Goal: Information Seeking & Learning: Learn about a topic

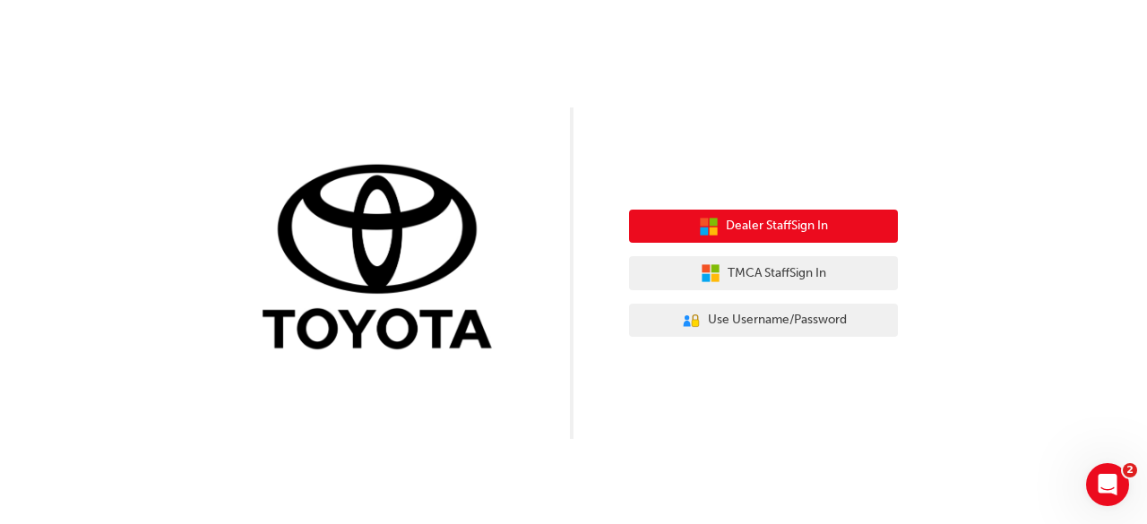
click at [763, 228] on span "Dealer Staff Sign In" at bounding box center [777, 226] width 102 height 21
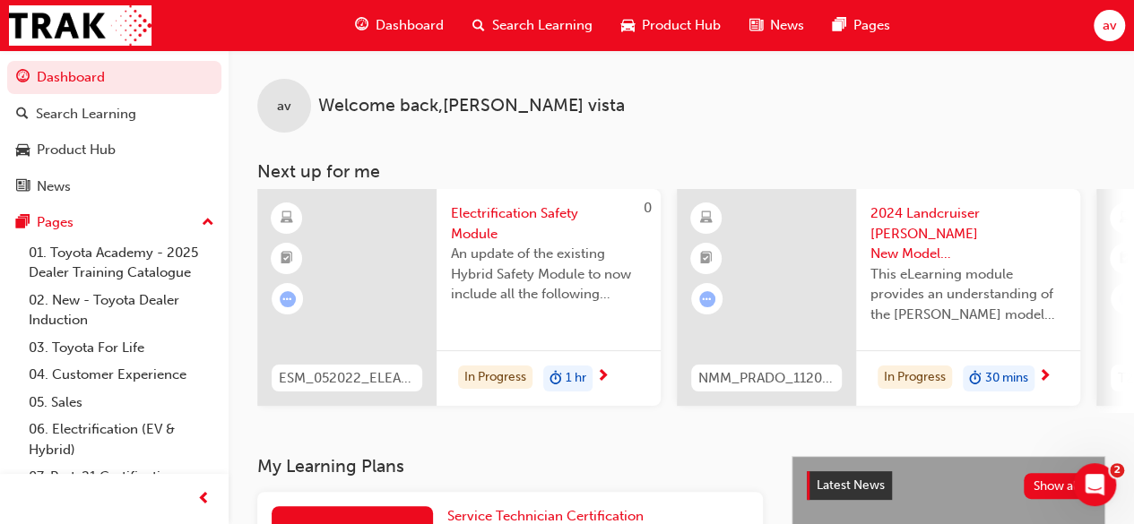
click at [410, 26] on span "Dashboard" at bounding box center [409, 25] width 68 height 21
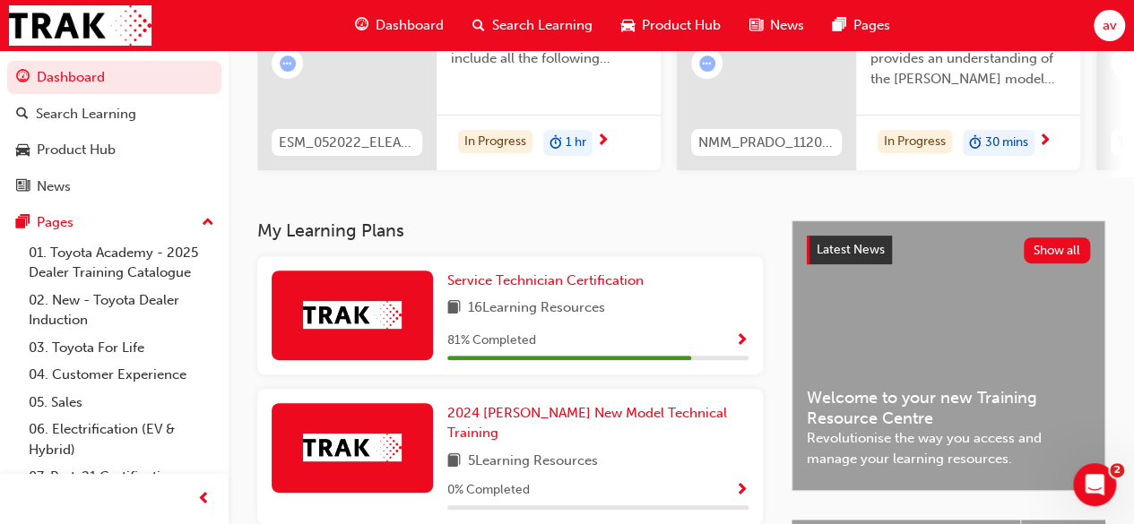
scroll to position [251, 0]
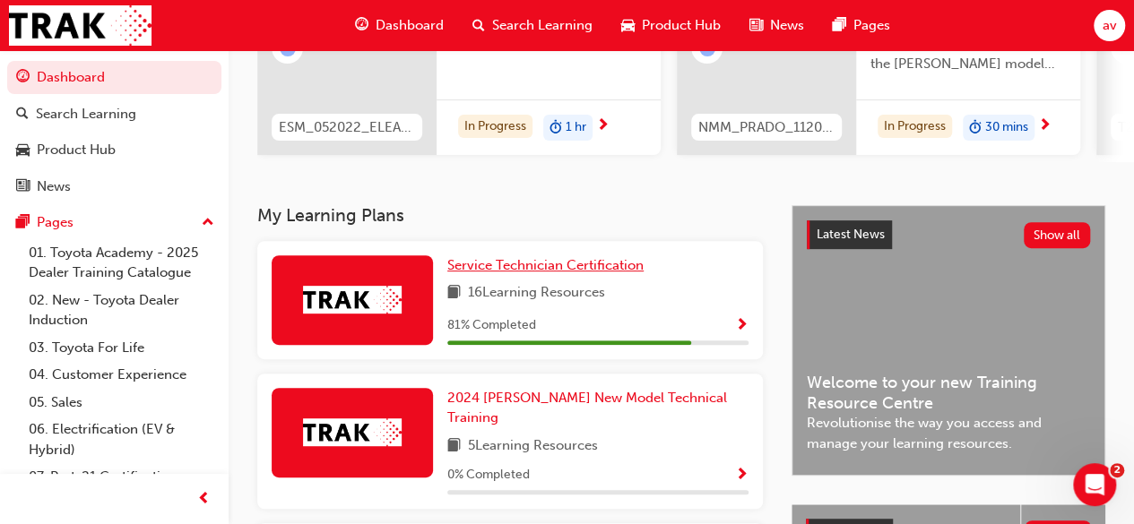
click at [505, 269] on span "Service Technician Certification" at bounding box center [545, 265] width 196 height 16
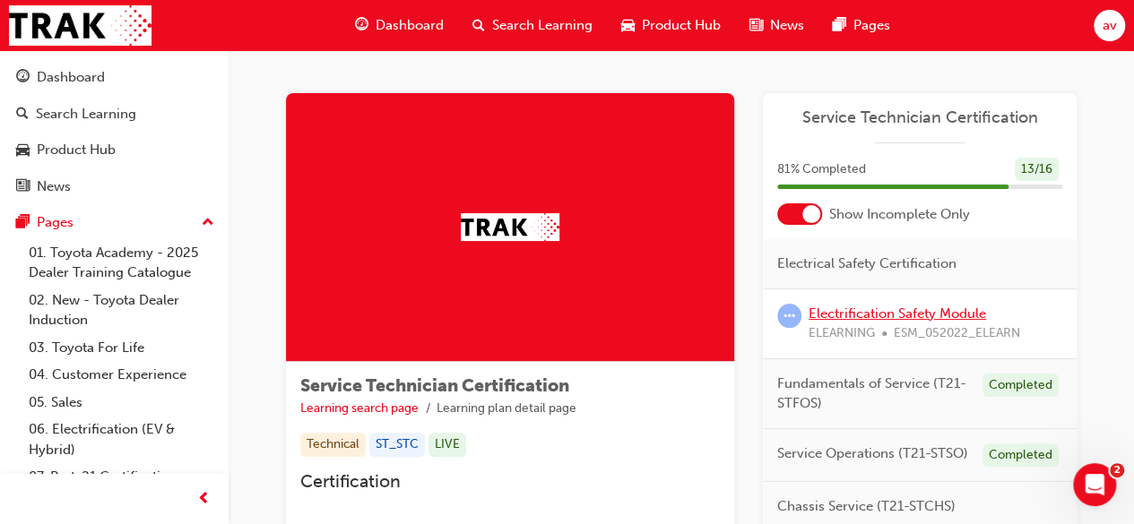
click at [841, 318] on link "Electrification Safety Module" at bounding box center [896, 314] width 177 height 16
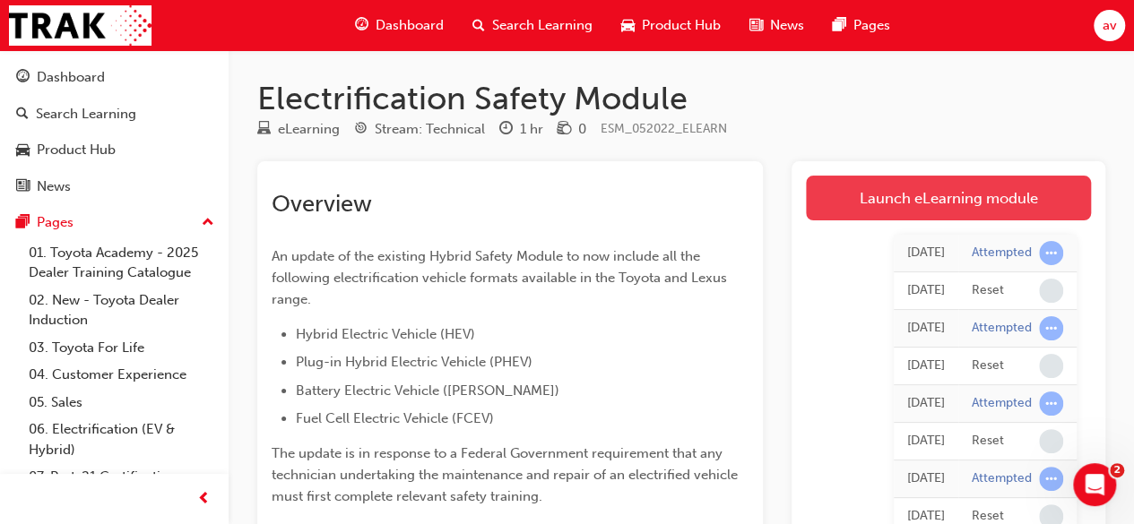
click at [918, 196] on link "Launch eLearning module" at bounding box center [948, 198] width 285 height 45
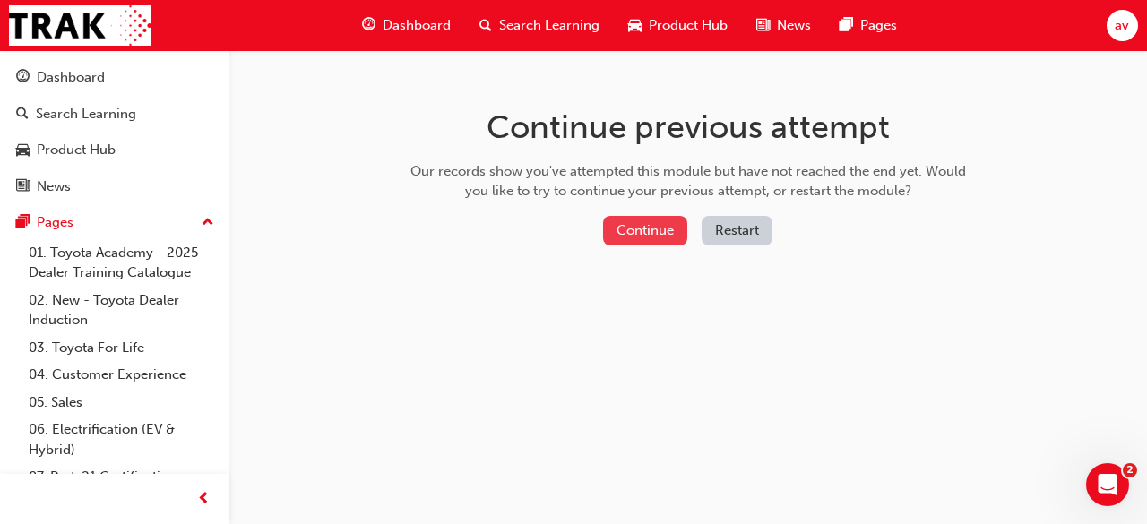
click at [649, 237] on button "Continue" at bounding box center [645, 231] width 84 height 30
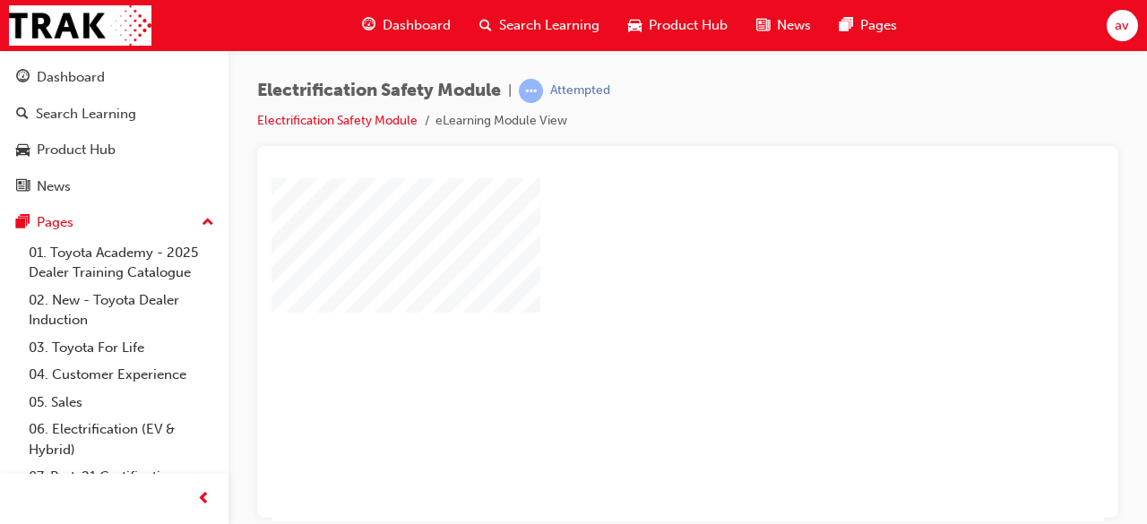
click at [636, 297] on div "play" at bounding box center [636, 297] width 0 height 0
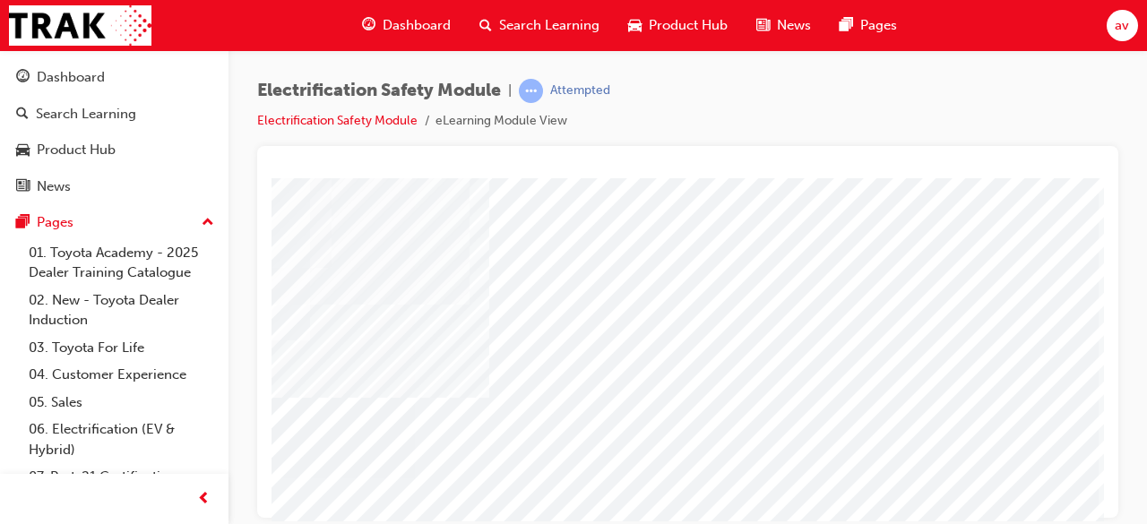
scroll to position [127, 400]
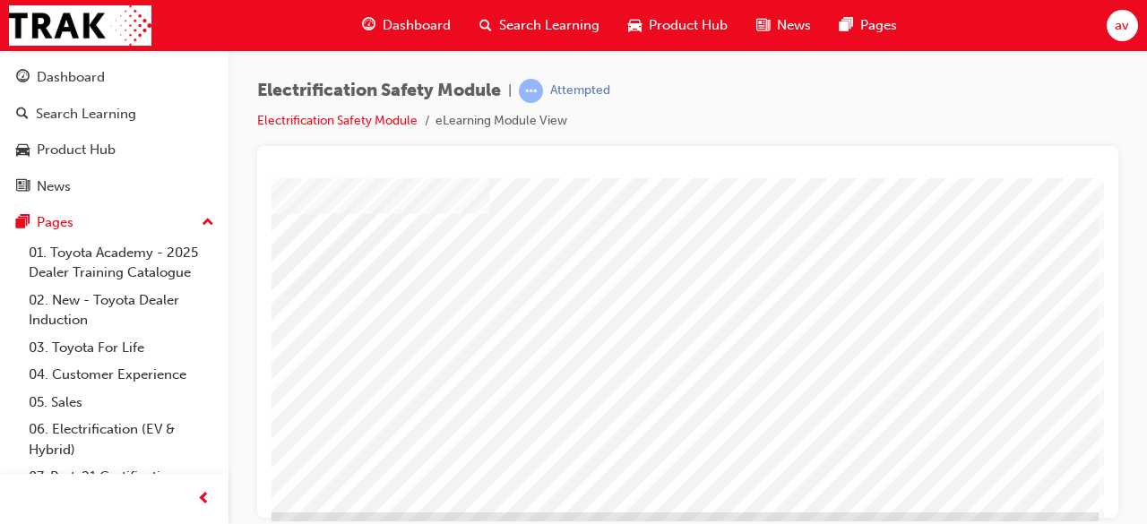
scroll to position [342, 400]
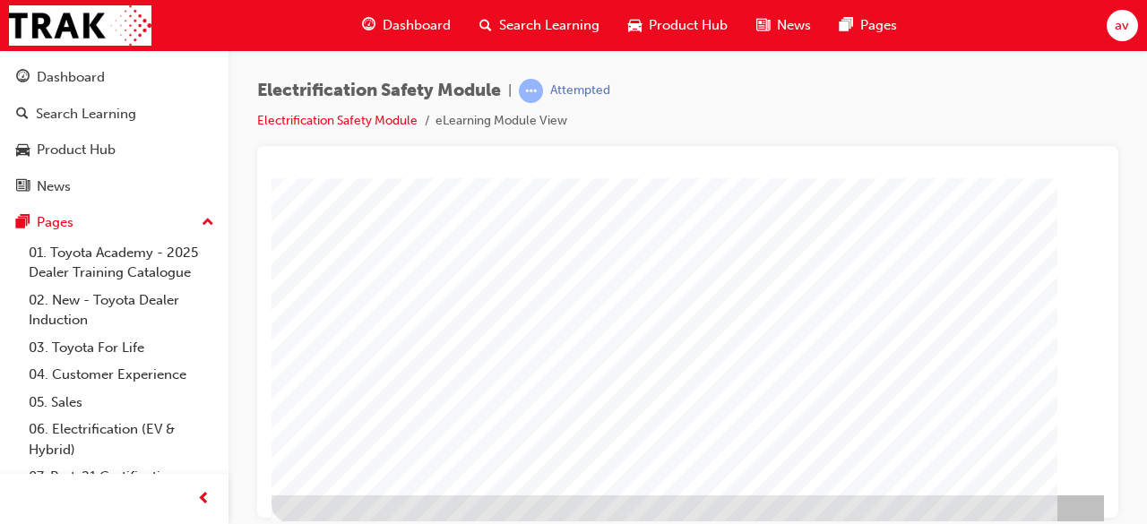
scroll to position [342, 0]
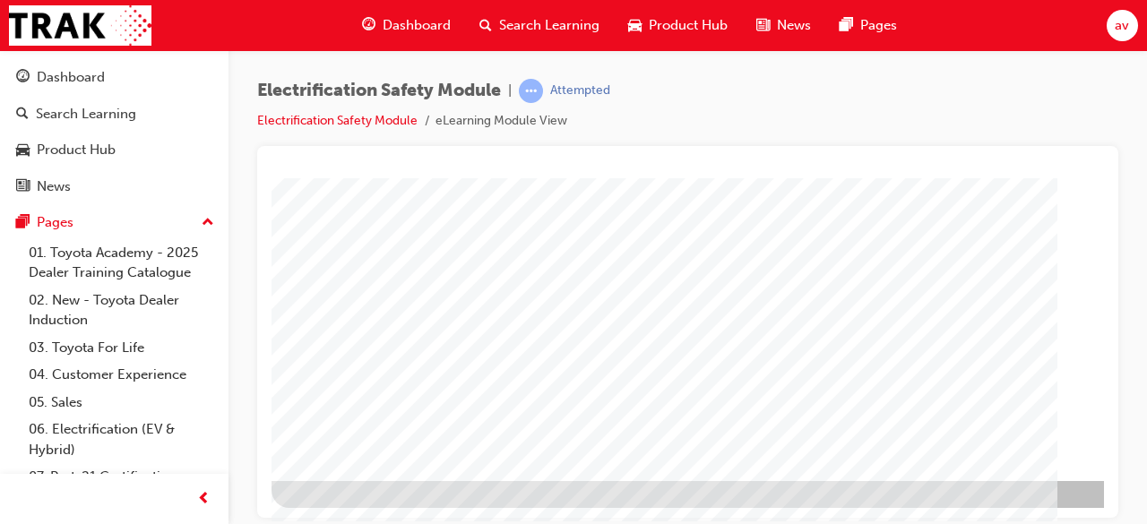
click at [1018, 505] on div at bounding box center [881, 171] width 1219 height 672
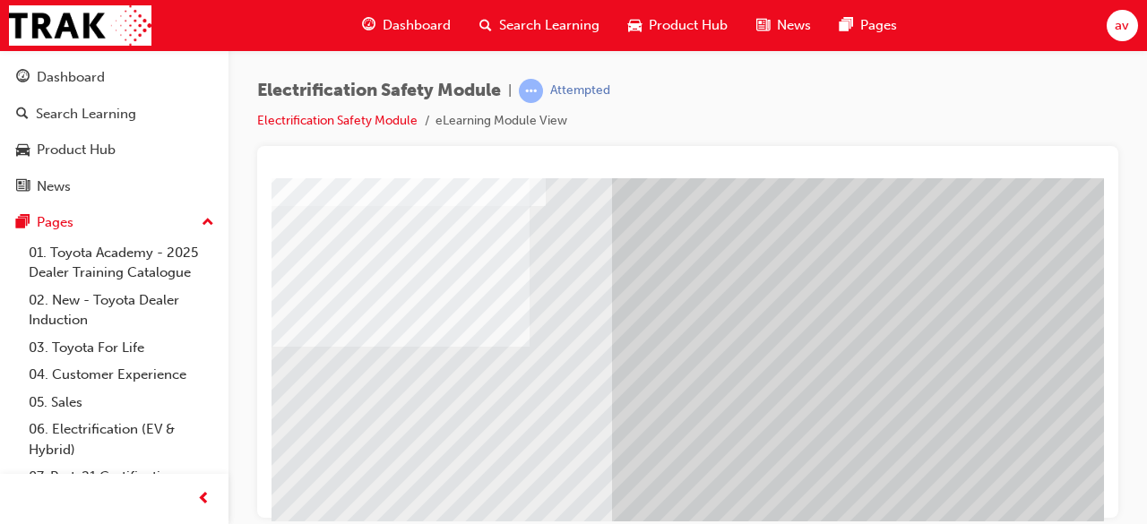
scroll to position [235, 287]
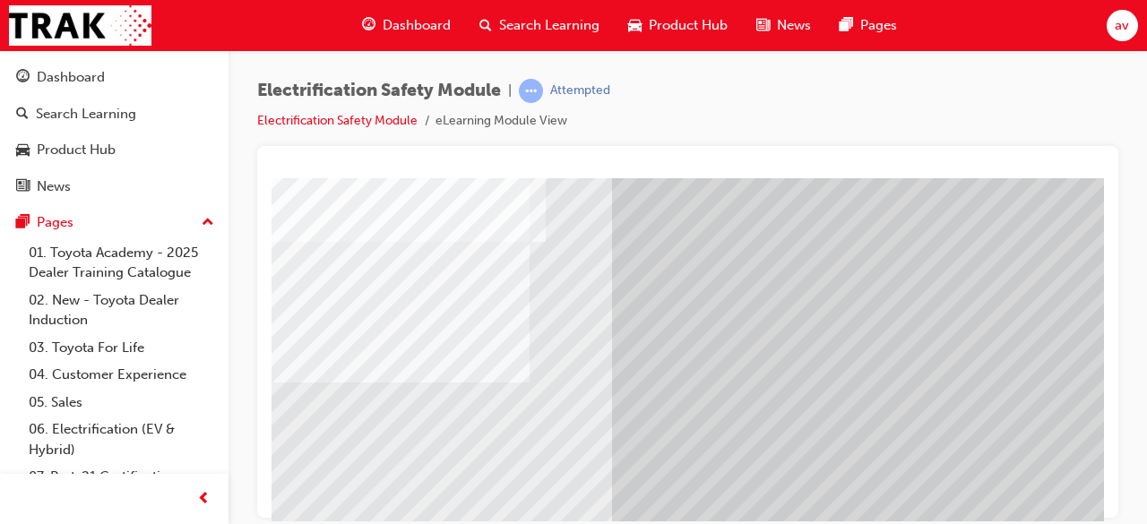
drag, startPoint x: 278, startPoint y: 497, endPoint x: 280, endPoint y: 511, distance: 13.6
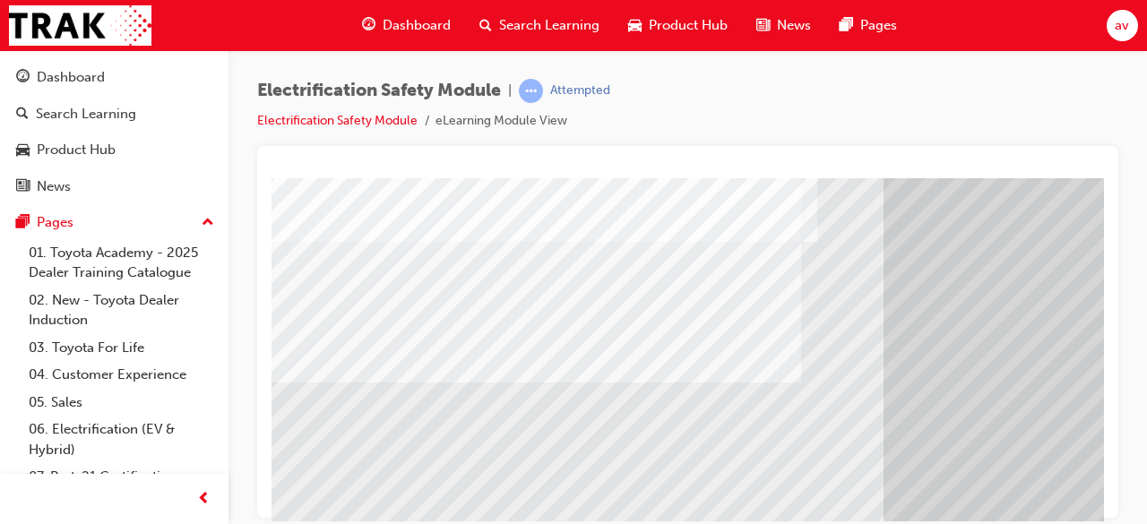
scroll to position [235, 0]
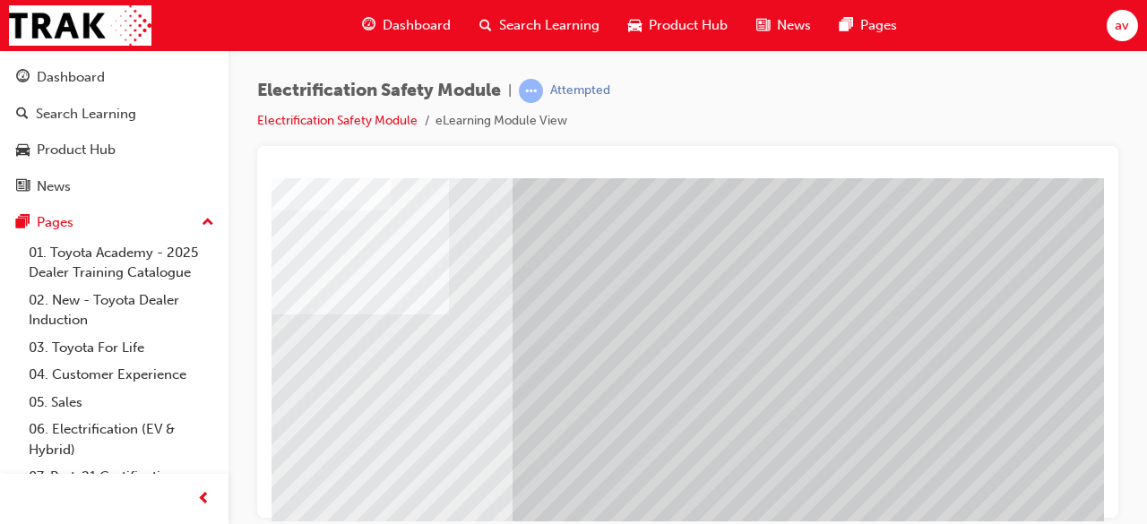
scroll to position [151, 400]
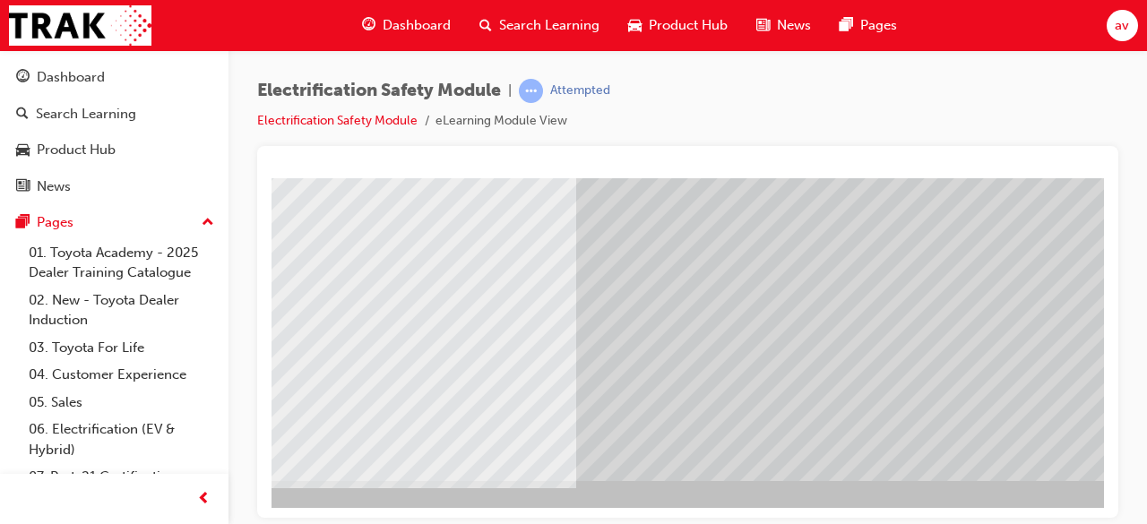
scroll to position [342, 400]
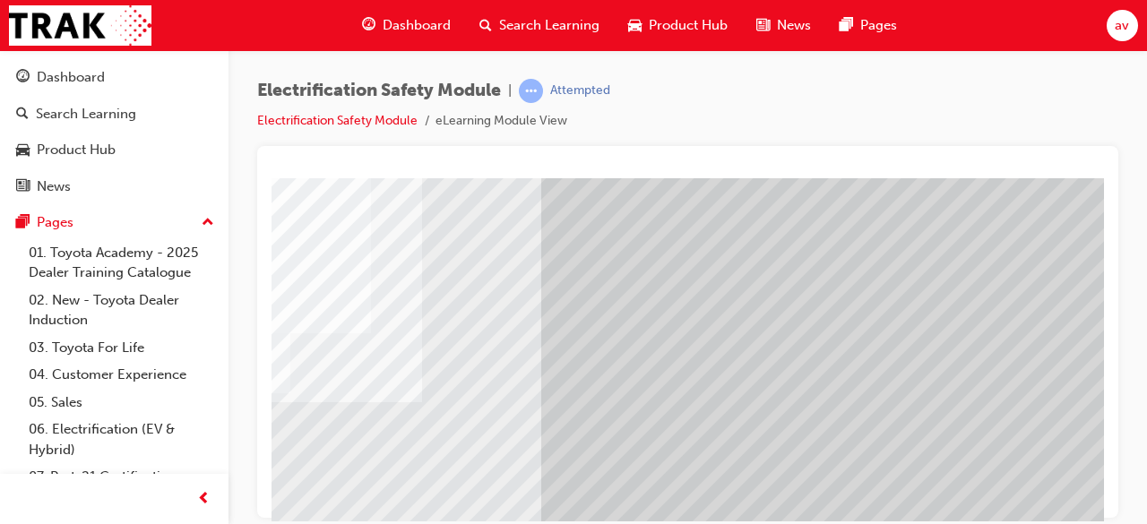
scroll to position [199, 400]
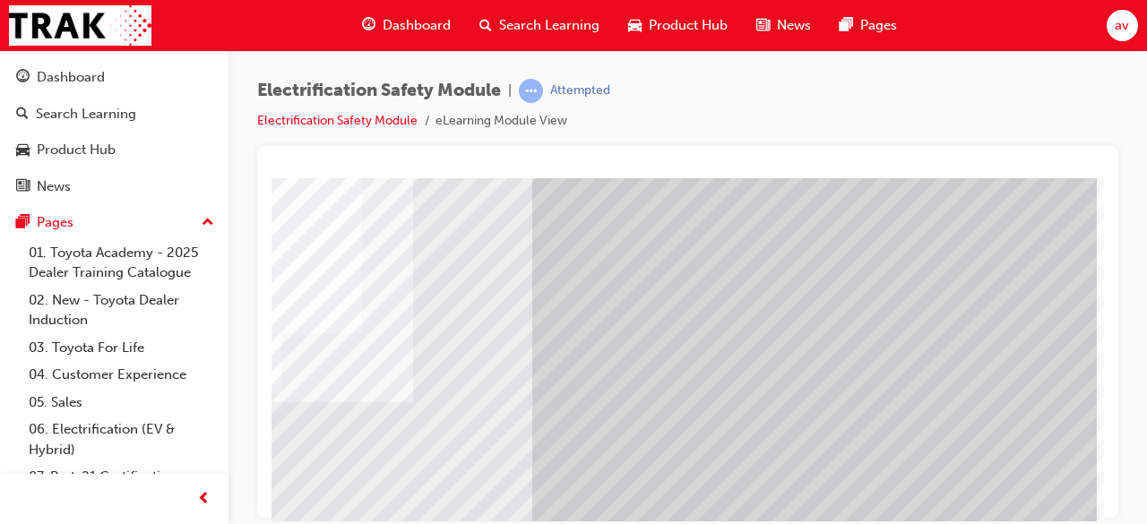
drag, startPoint x: 1083, startPoint y: 514, endPoint x: 1401, endPoint y: 429, distance: 329.3
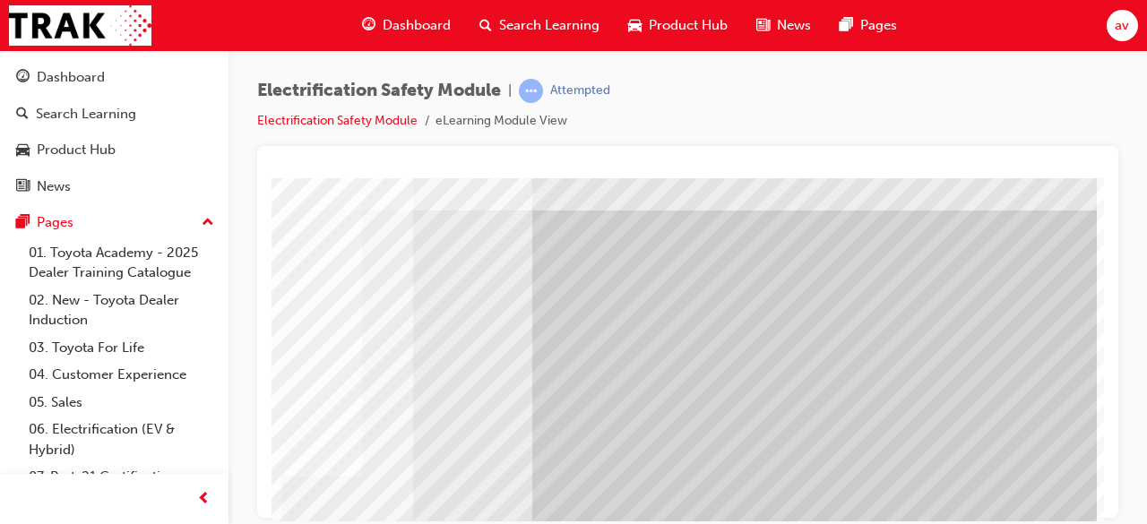
scroll to position [342, 400]
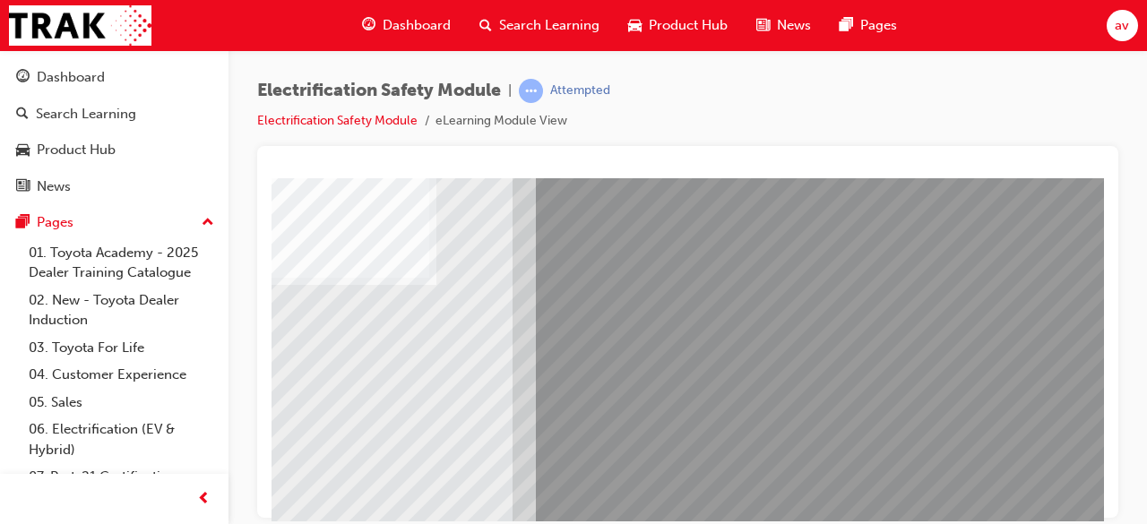
scroll to position [199, 0]
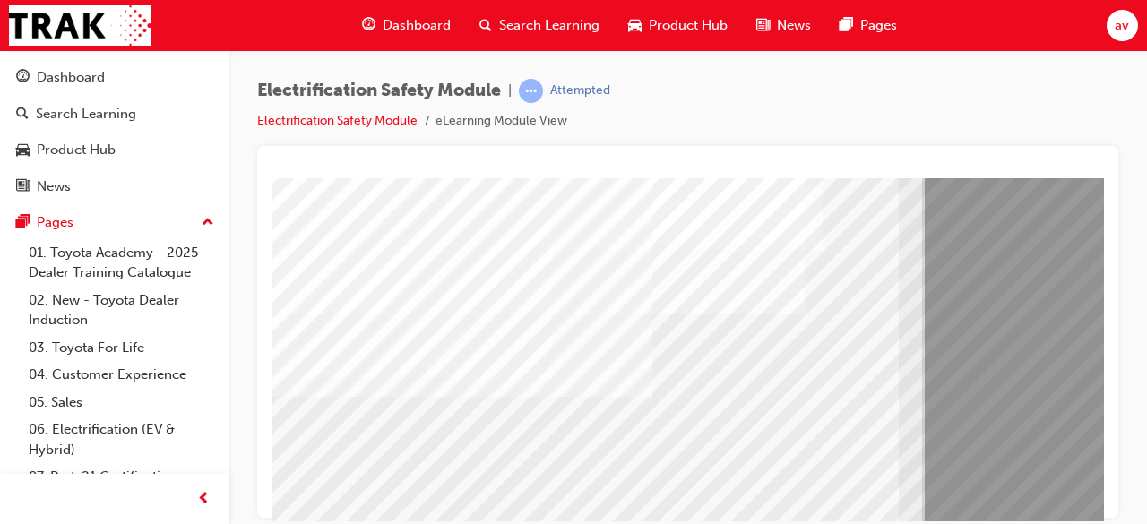
scroll to position [251, 0]
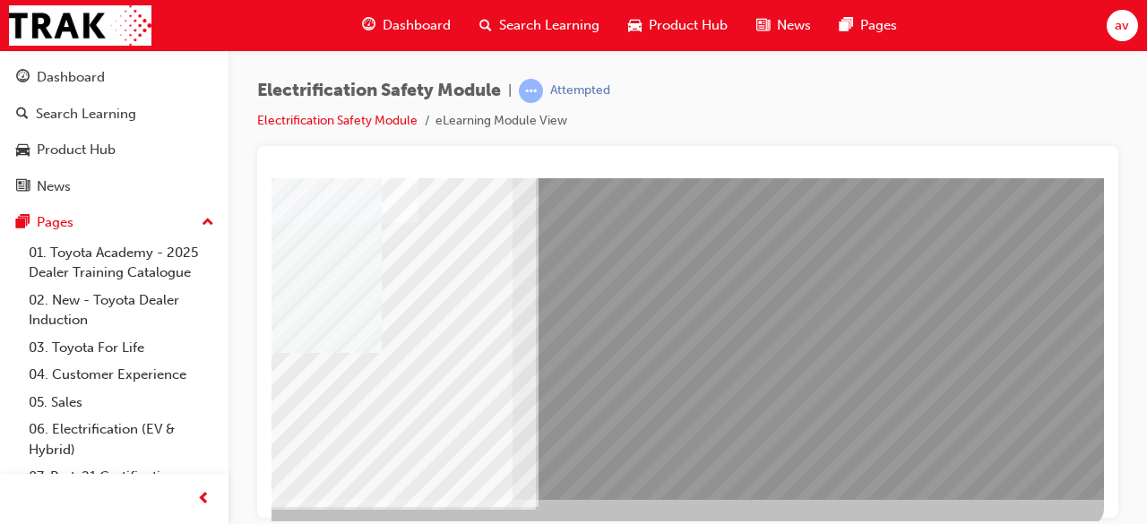
scroll to position [306, 400]
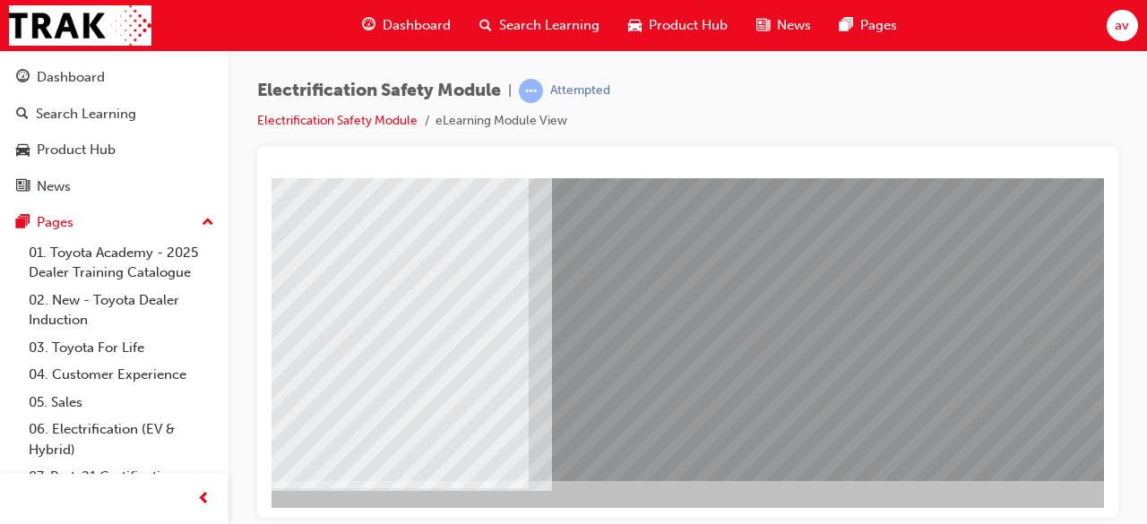
scroll to position [342, 0]
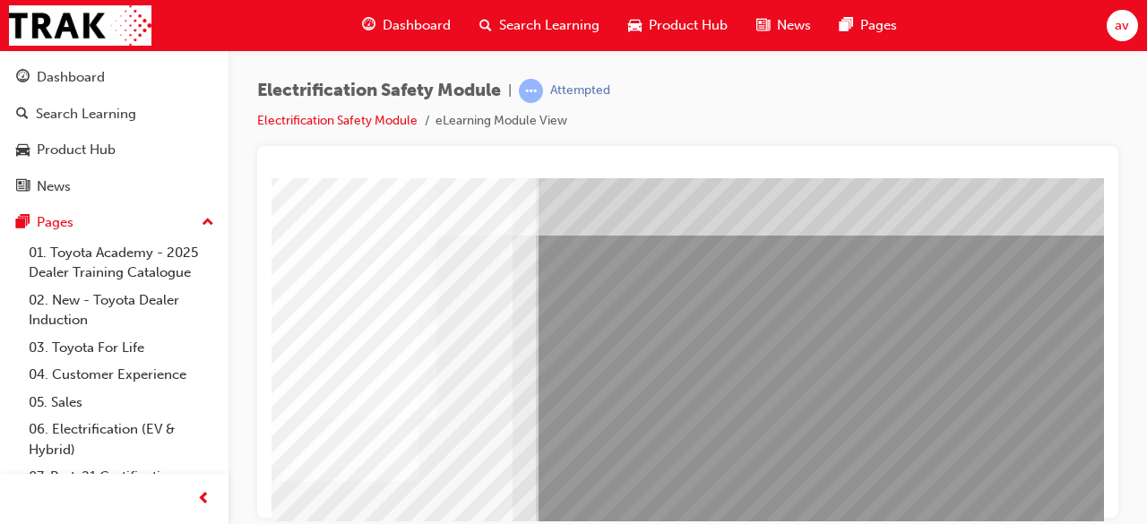
scroll to position [342, 400]
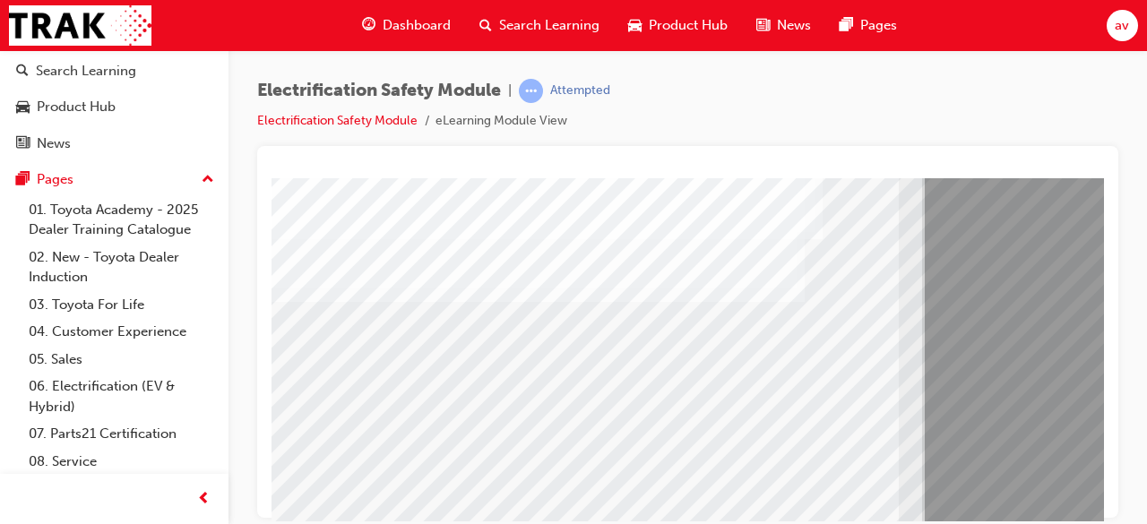
scroll to position [251, 0]
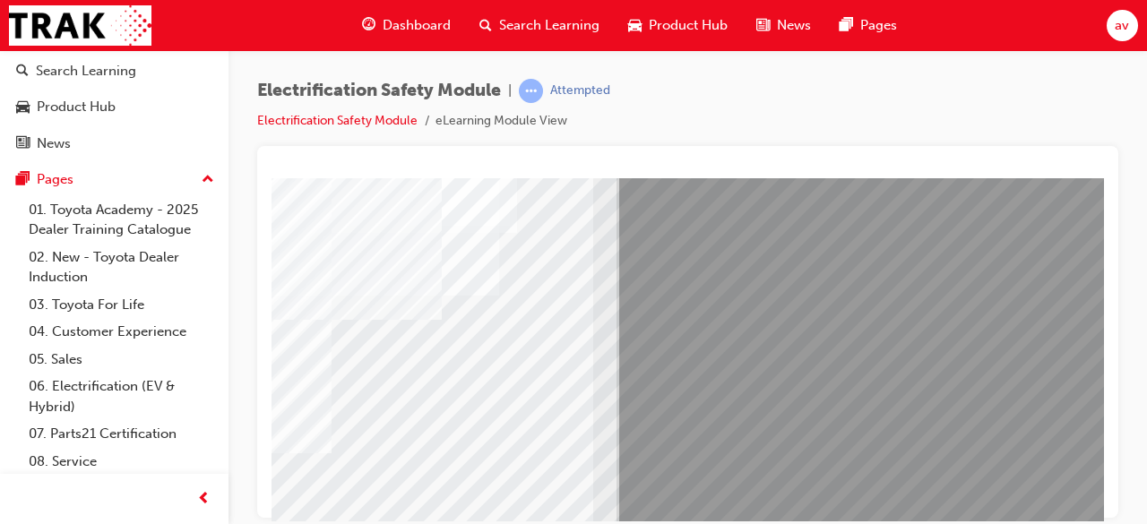
scroll to position [251, 323]
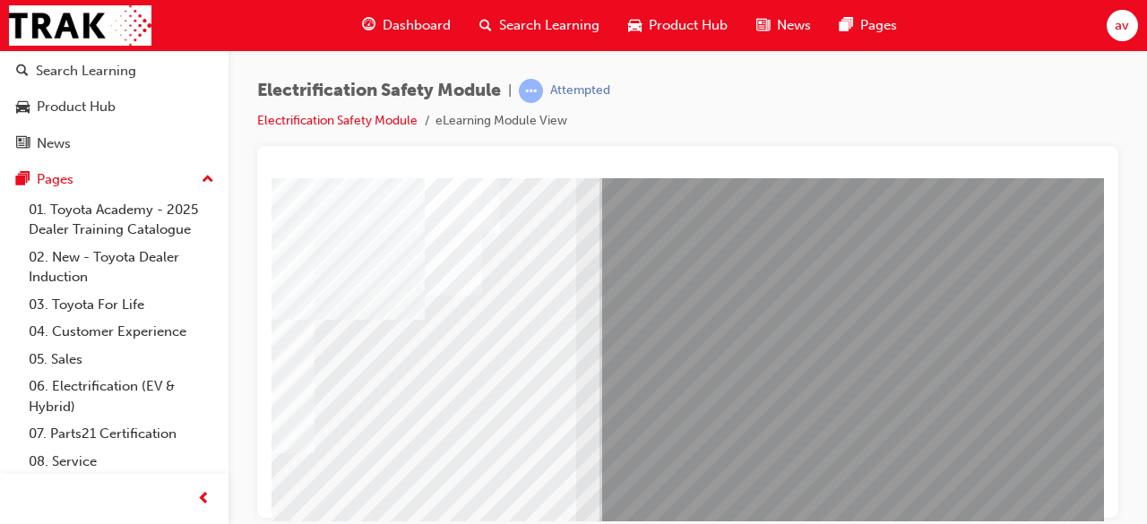
click at [1105, 190] on div at bounding box center [687, 332] width 861 height 372
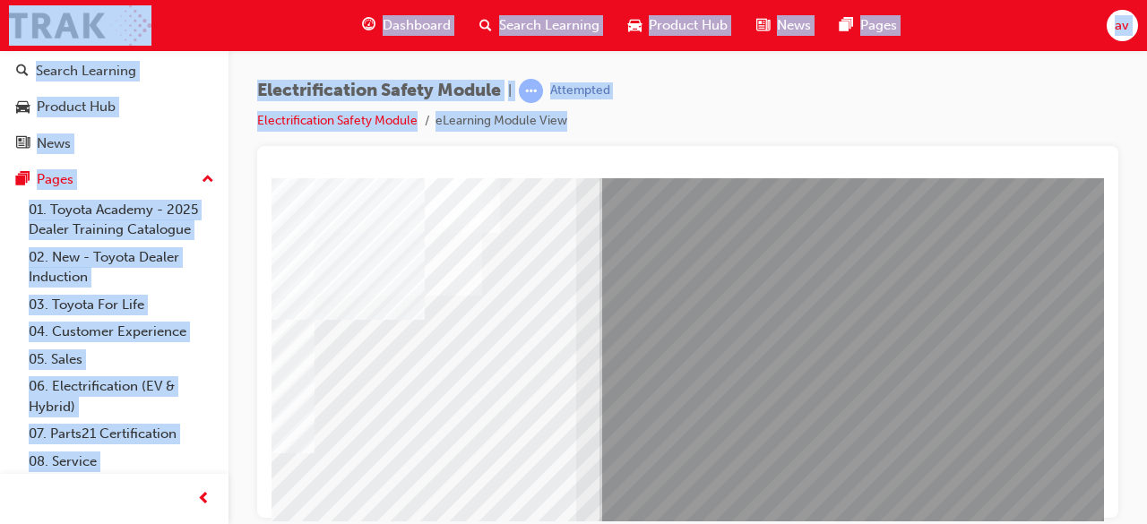
click at [1105, 190] on div at bounding box center [687, 332] width 861 height 372
click at [1060, 159] on div at bounding box center [687, 332] width 861 height 372
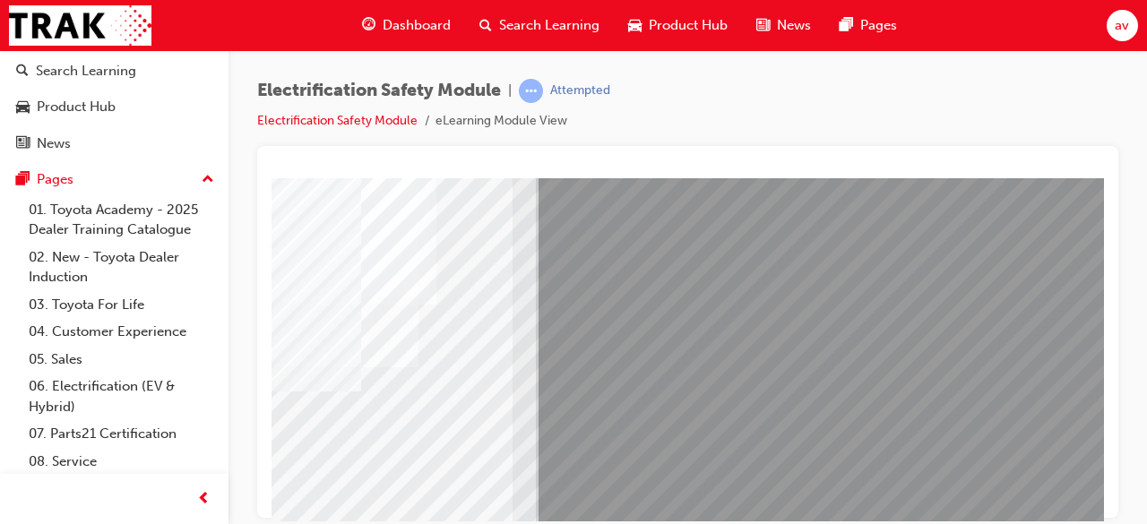
scroll to position [179, 400]
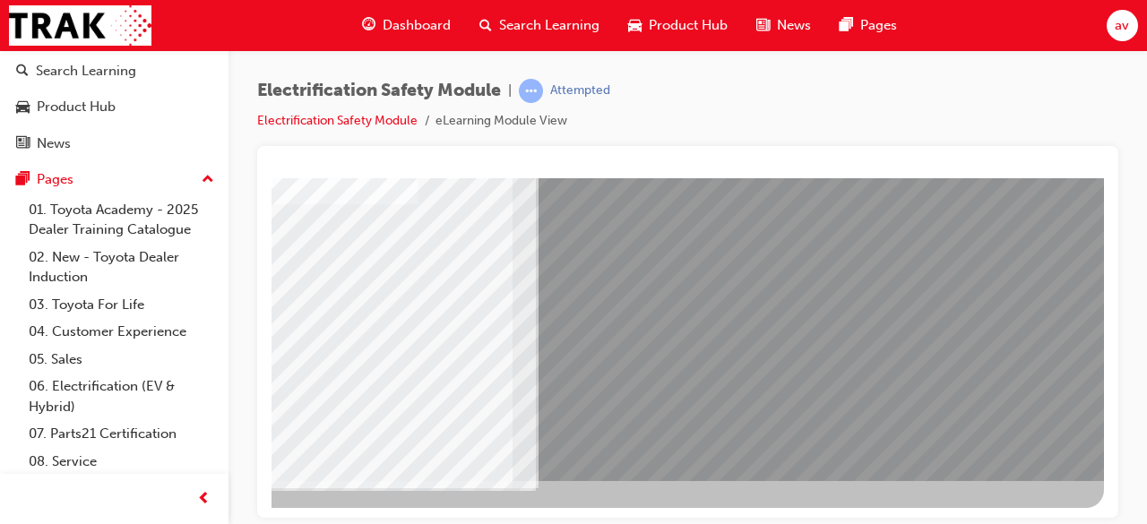
scroll to position [342, 0]
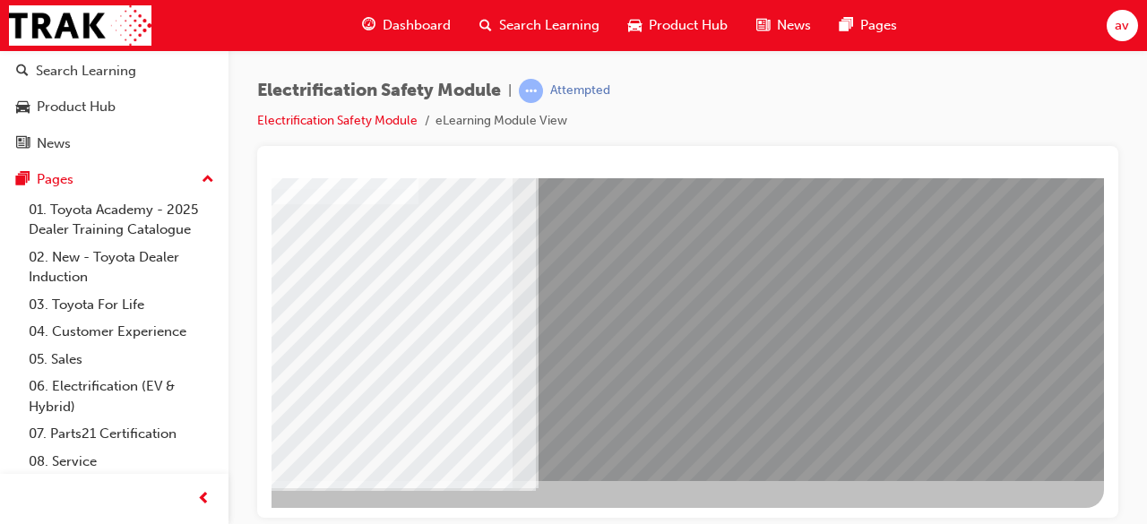
click at [1113, 252] on div at bounding box center [687, 332] width 861 height 372
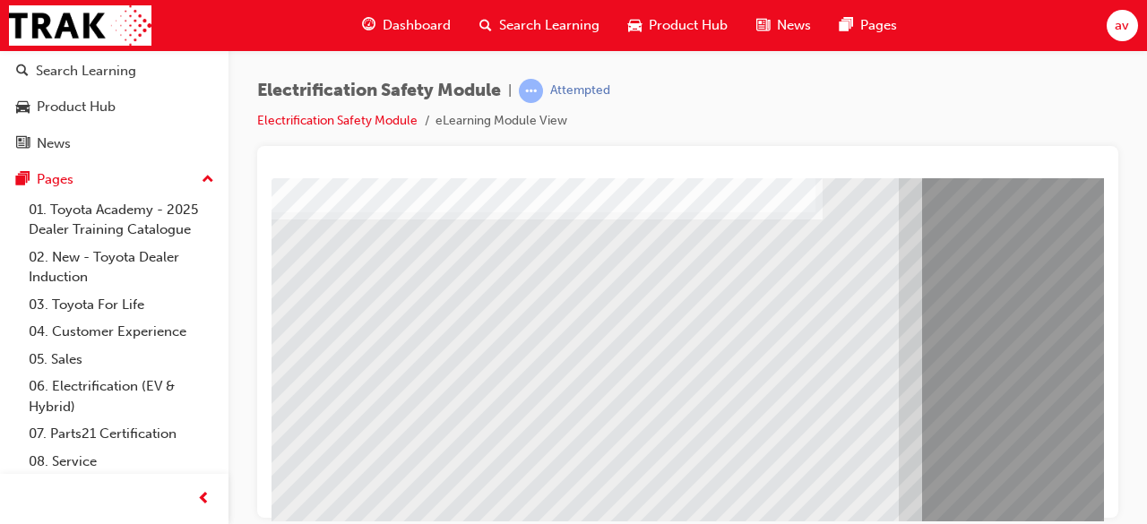
scroll to position [287, 0]
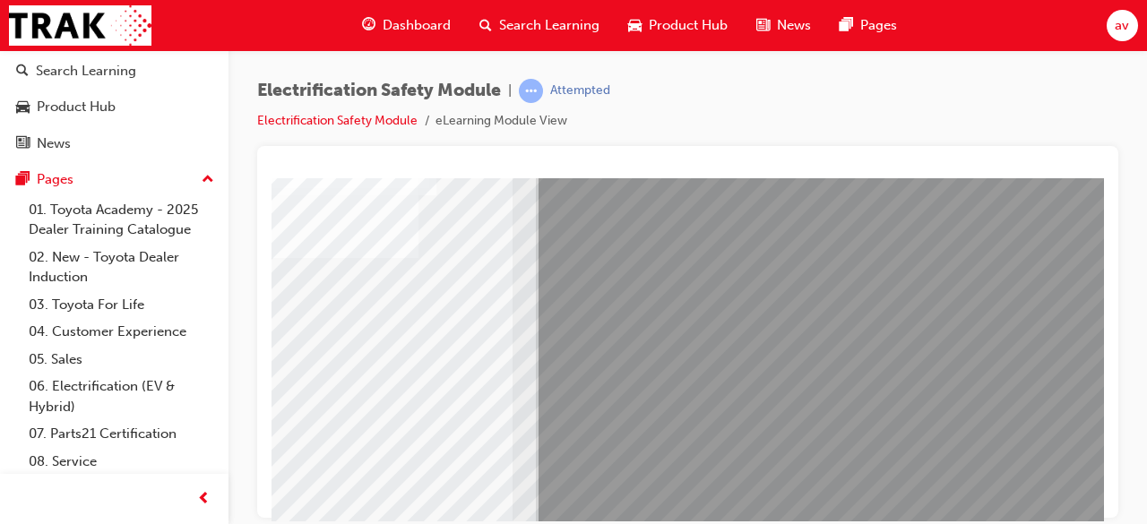
scroll to position [289, 0]
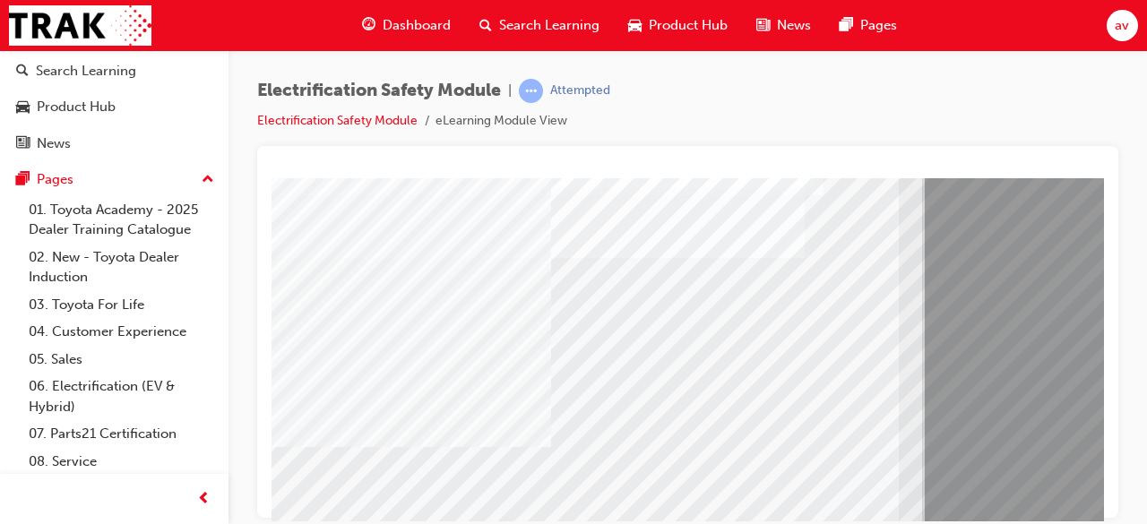
drag, startPoint x: 1101, startPoint y: 499, endPoint x: 718, endPoint y: 408, distance: 394.3
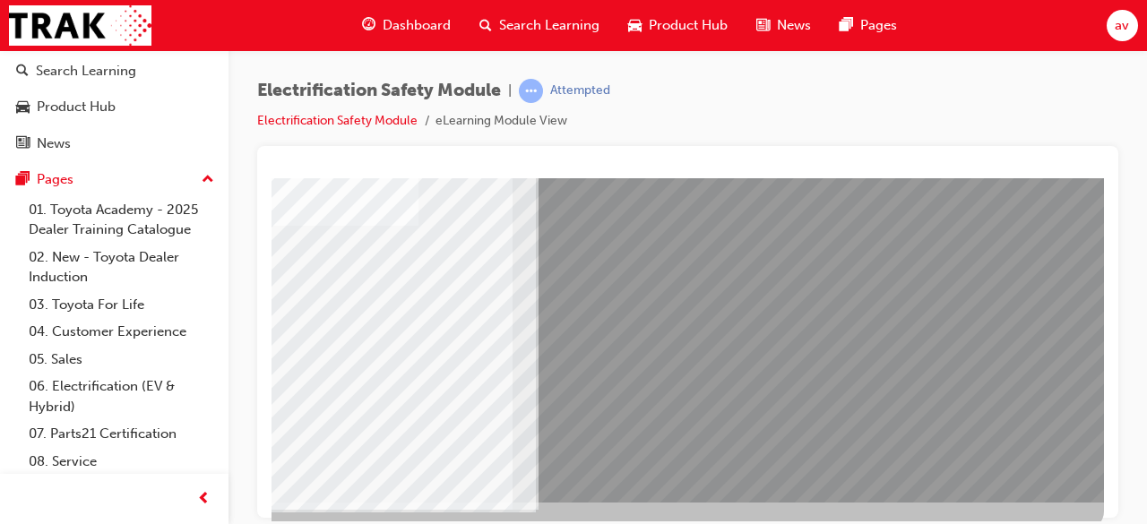
scroll to position [342, 400]
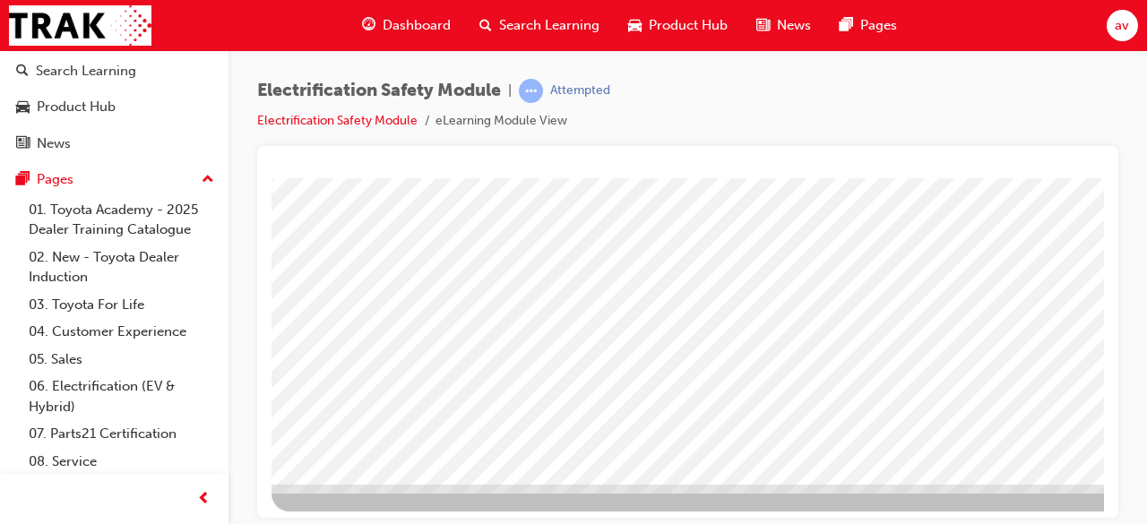
scroll to position [342, 0]
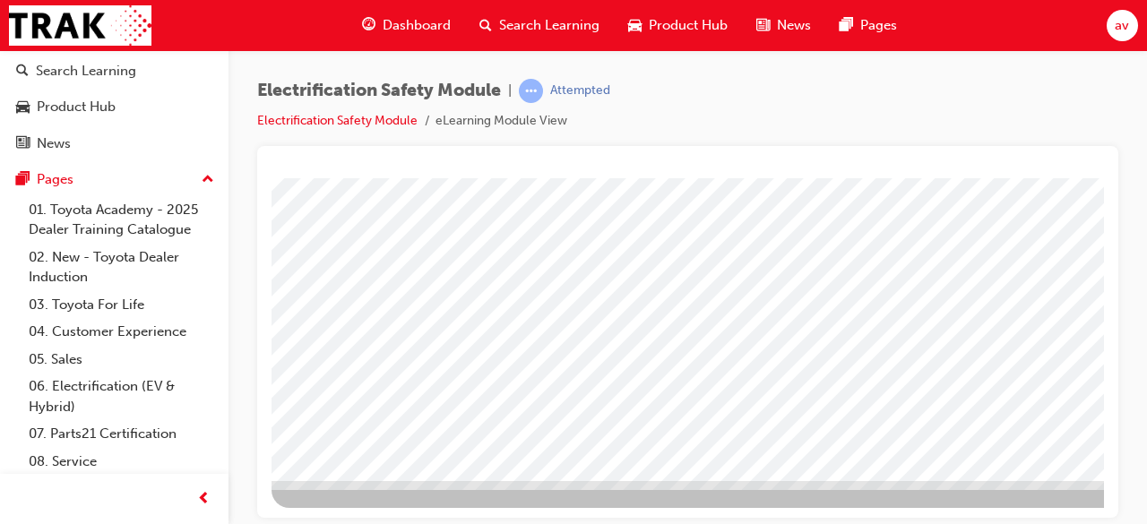
click at [1108, 272] on div at bounding box center [687, 332] width 861 height 372
drag, startPoint x: 1378, startPoint y: 445, endPoint x: 1095, endPoint y: 265, distance: 335.6
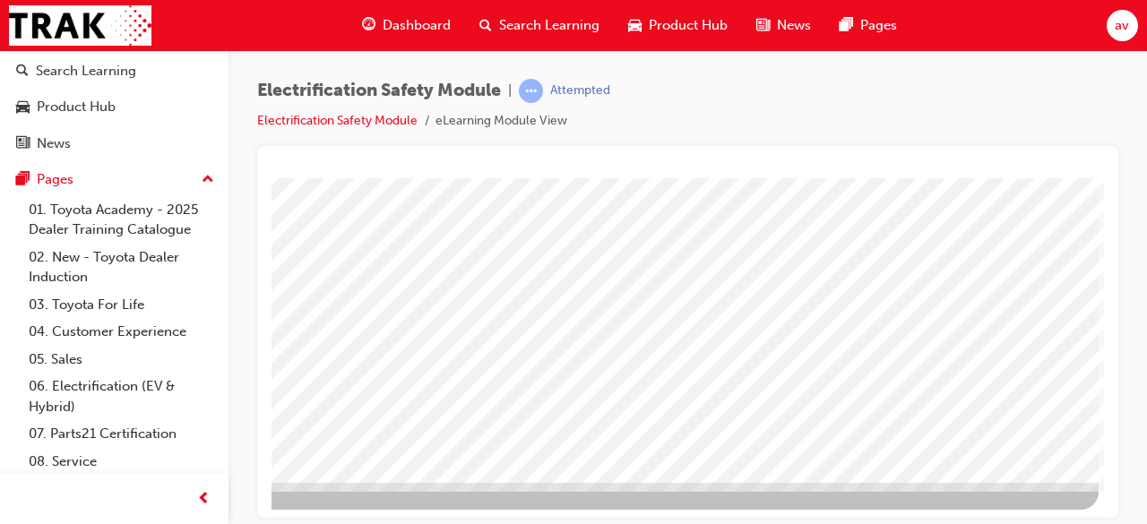
scroll to position [342, 400]
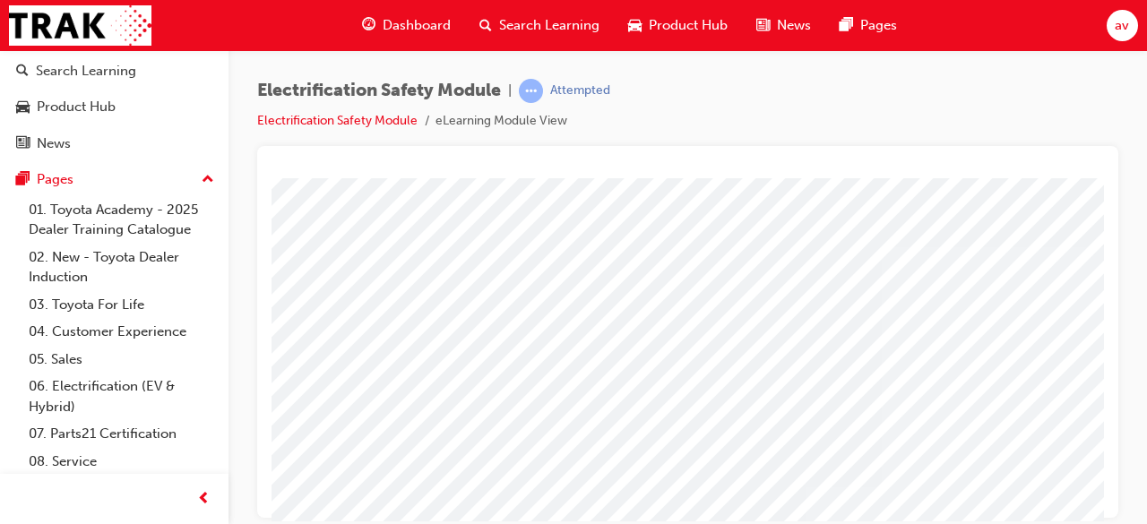
scroll to position [0, 0]
click at [1104, 254] on div at bounding box center [687, 332] width 861 height 372
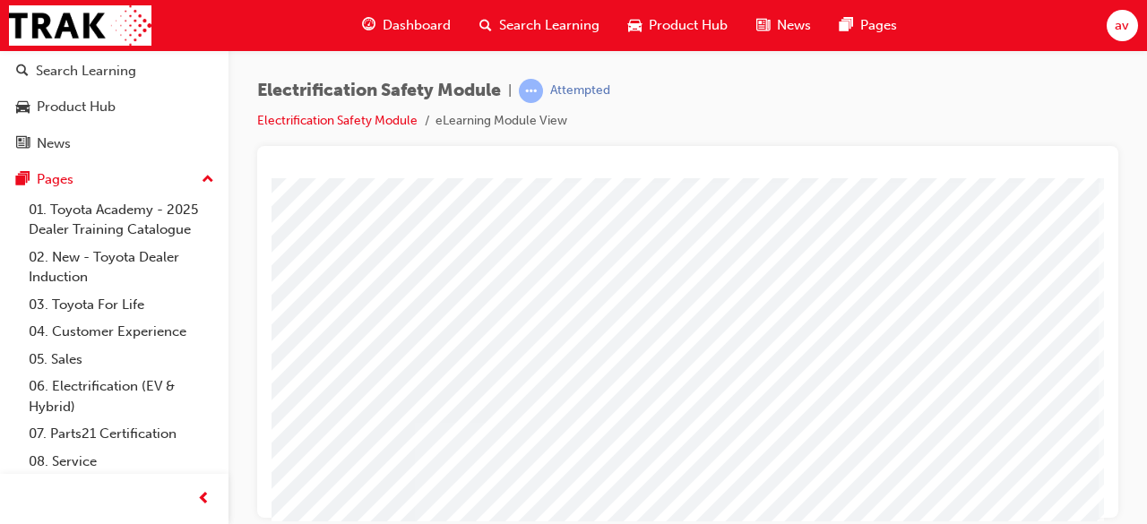
click at [297, 101] on html "multistate Loading..." at bounding box center [296, 97] width 832 height 7
